Goal: Transaction & Acquisition: Download file/media

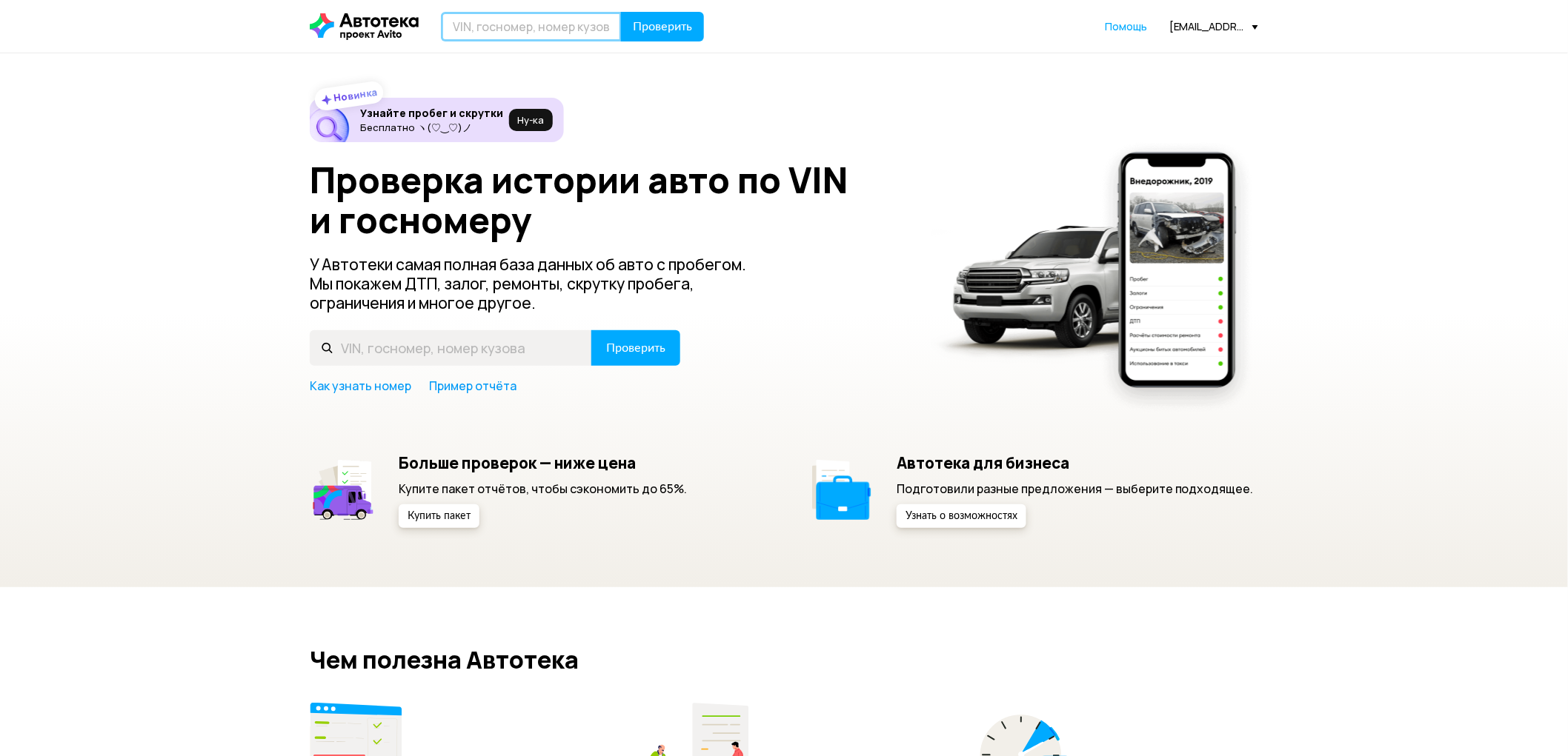
click at [534, 26] on input "text" at bounding box center [531, 26] width 181 height 29
paste input "[VEHICLE_IDENTIFICATION_NUMBER]"
type input "[VEHICLE_IDENTIFICATION_NUMBER]"
click at [650, 31] on span "Проверить" at bounding box center [662, 26] width 59 height 12
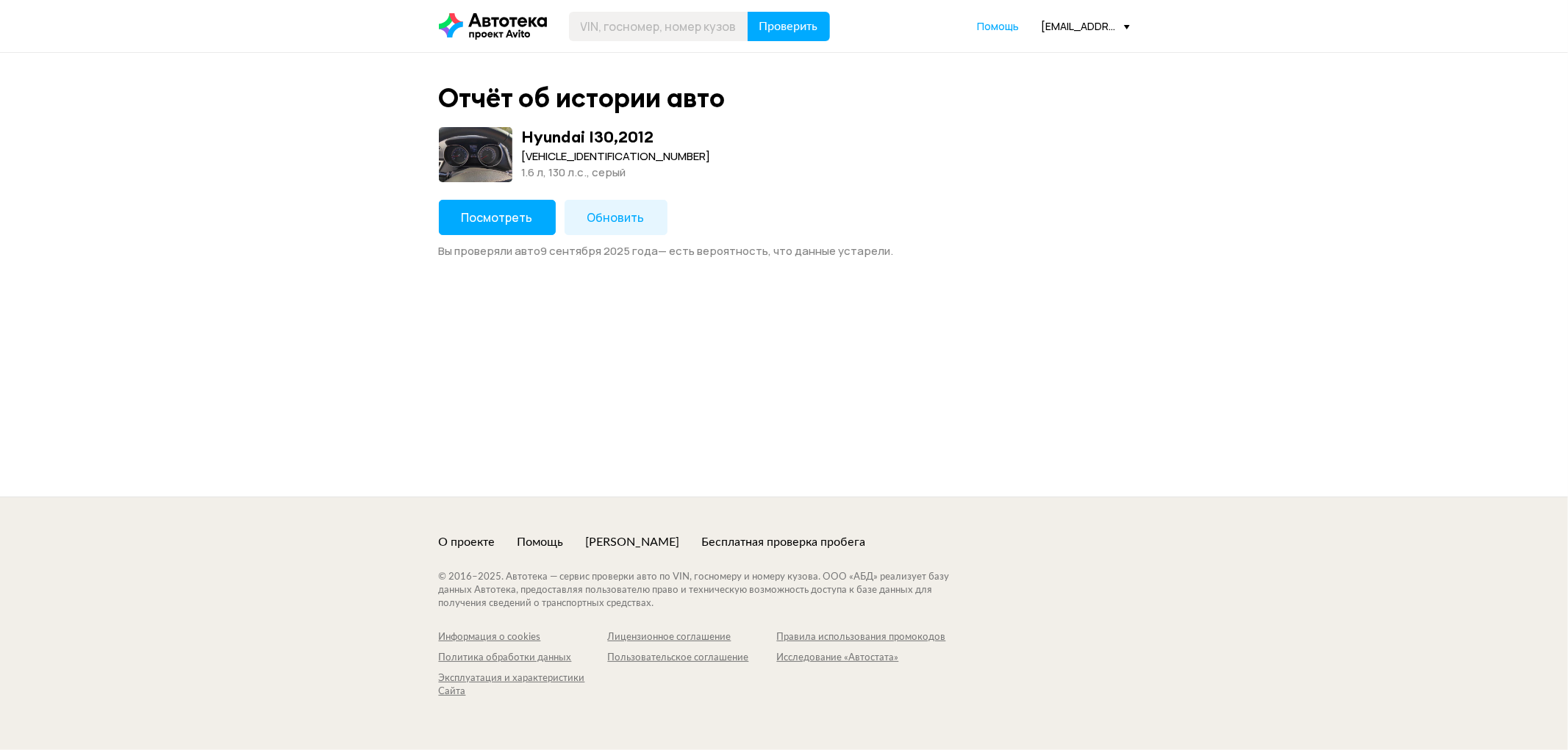
click at [634, 217] on span "Обновить" at bounding box center [616, 217] width 58 height 16
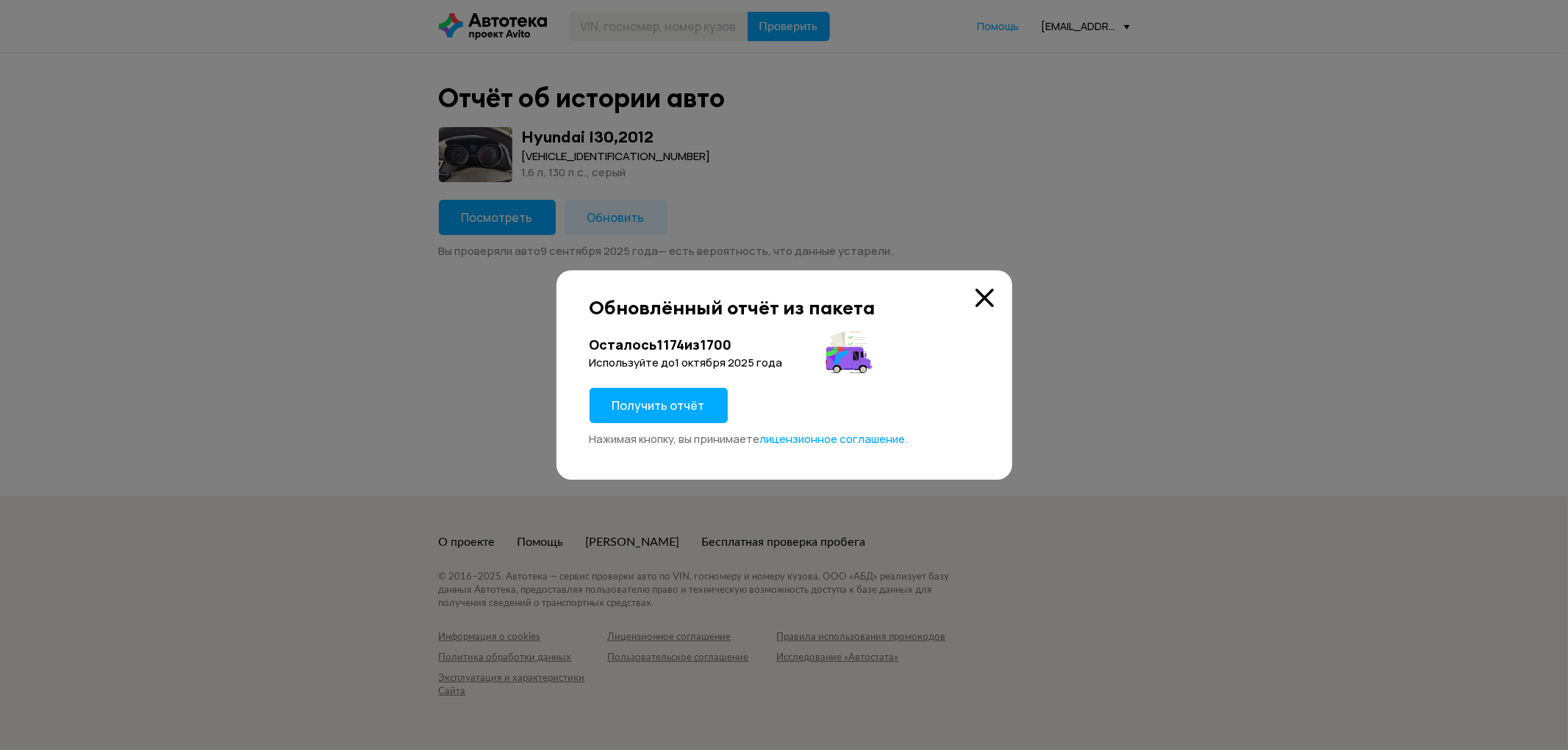
click at [640, 399] on span "Получить отчёт" at bounding box center [658, 405] width 93 height 16
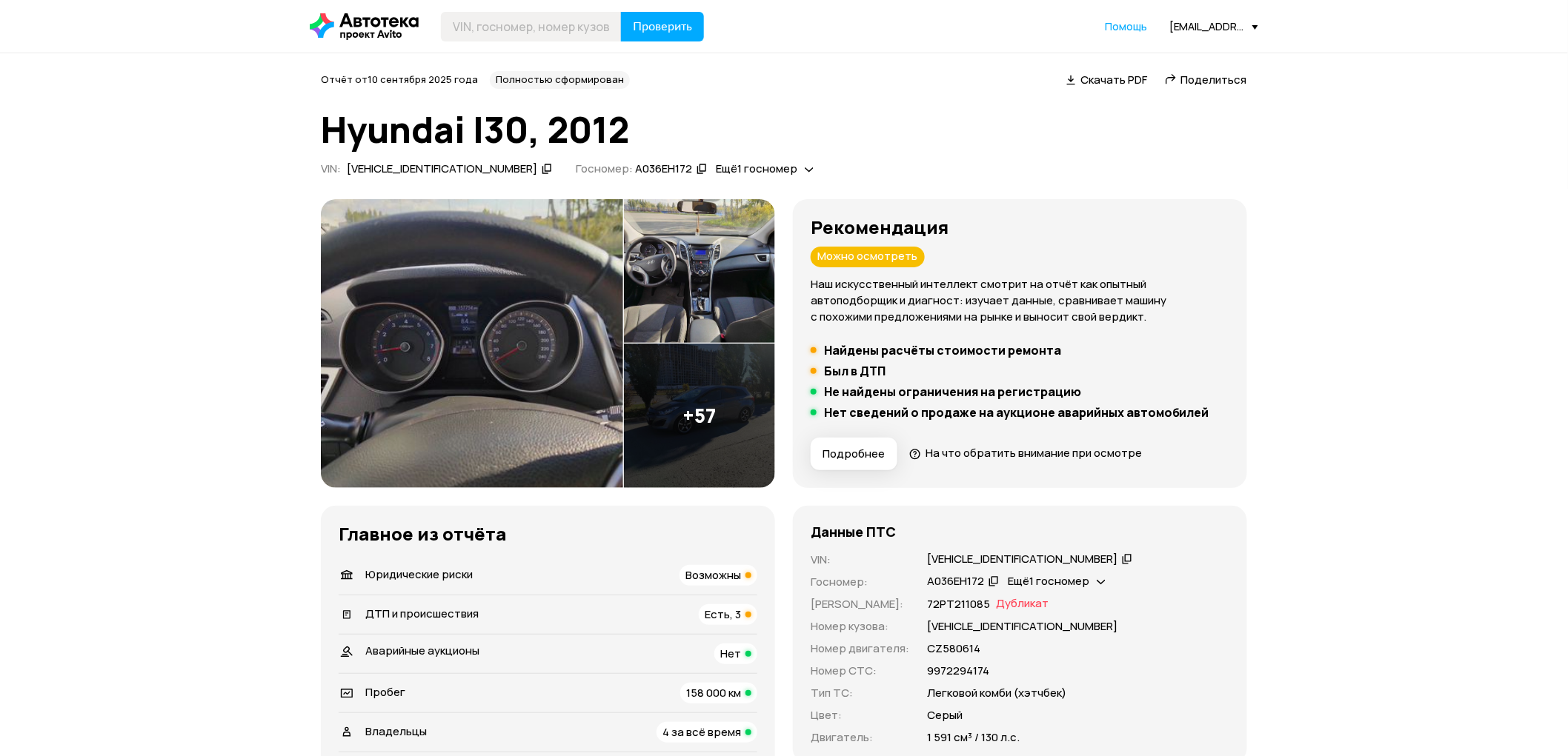
click at [1114, 78] on span "Скачать PDF" at bounding box center [1114, 80] width 67 height 16
